Goal: Browse casually

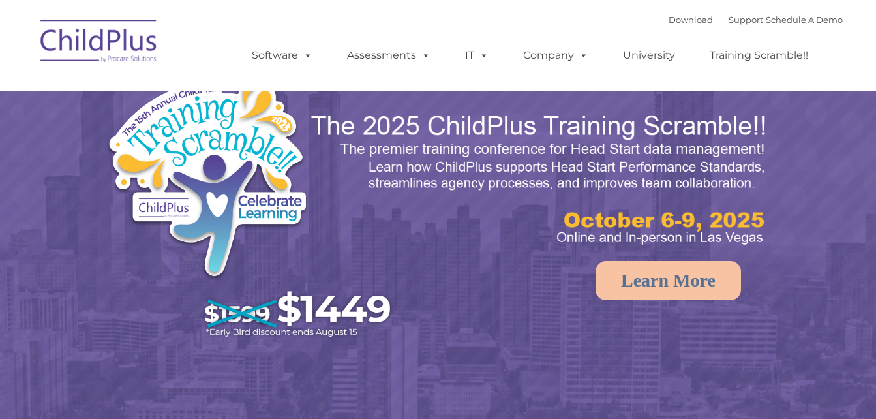
select select "MEDIUM"
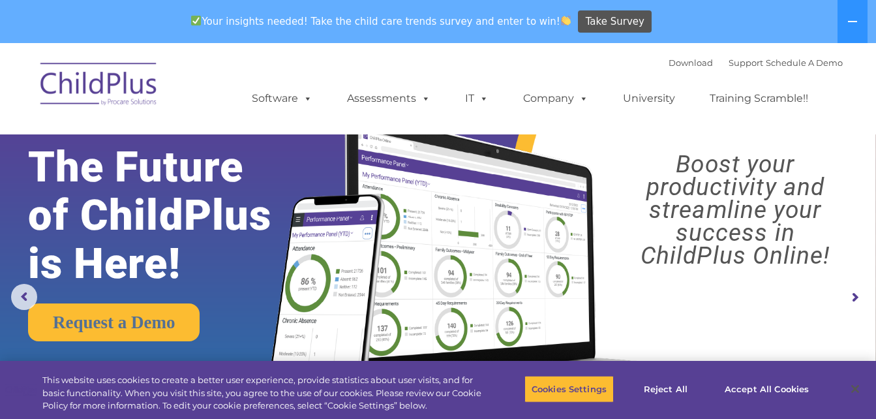
click at [686, 77] on ul "Software ChildPlus: The original and most widely-used Head Start data managemen…" at bounding box center [534, 98] width 617 height 52
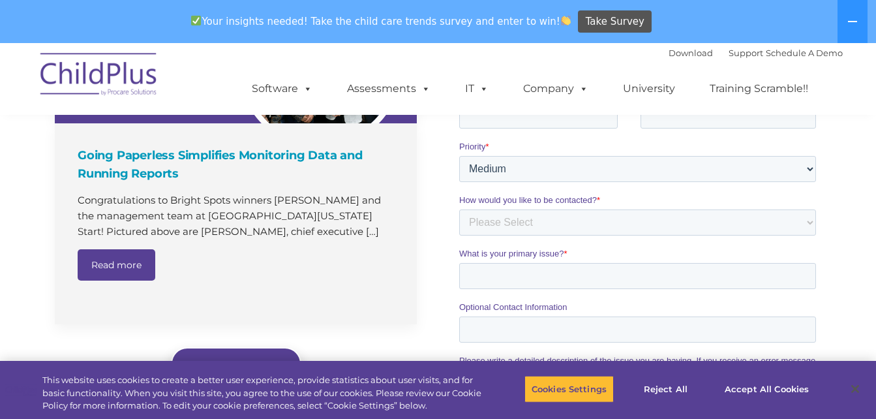
scroll to position [1021, 0]
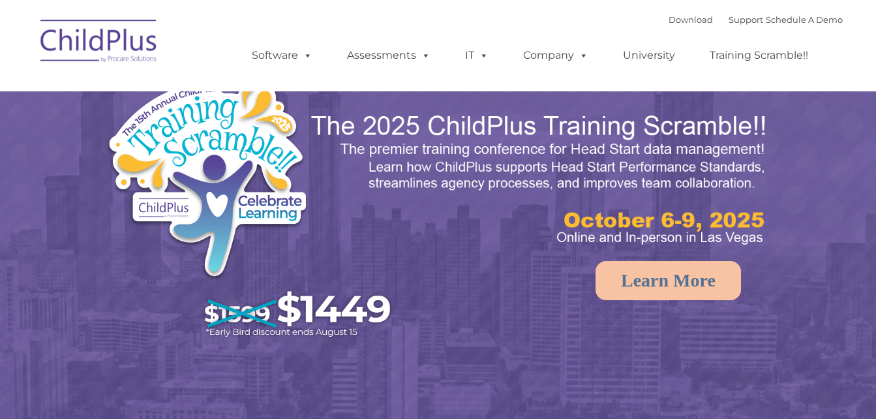
select select "MEDIUM"
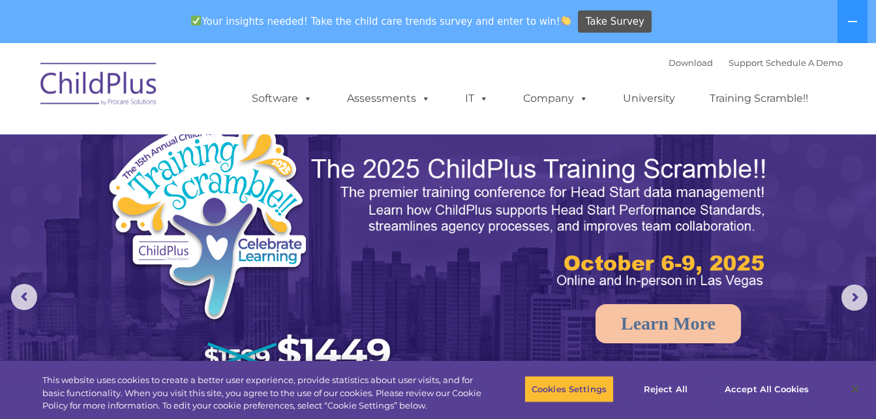
click at [265, 154] on img at bounding box center [253, 253] width 295 height 272
